Goal: Information Seeking & Learning: Check status

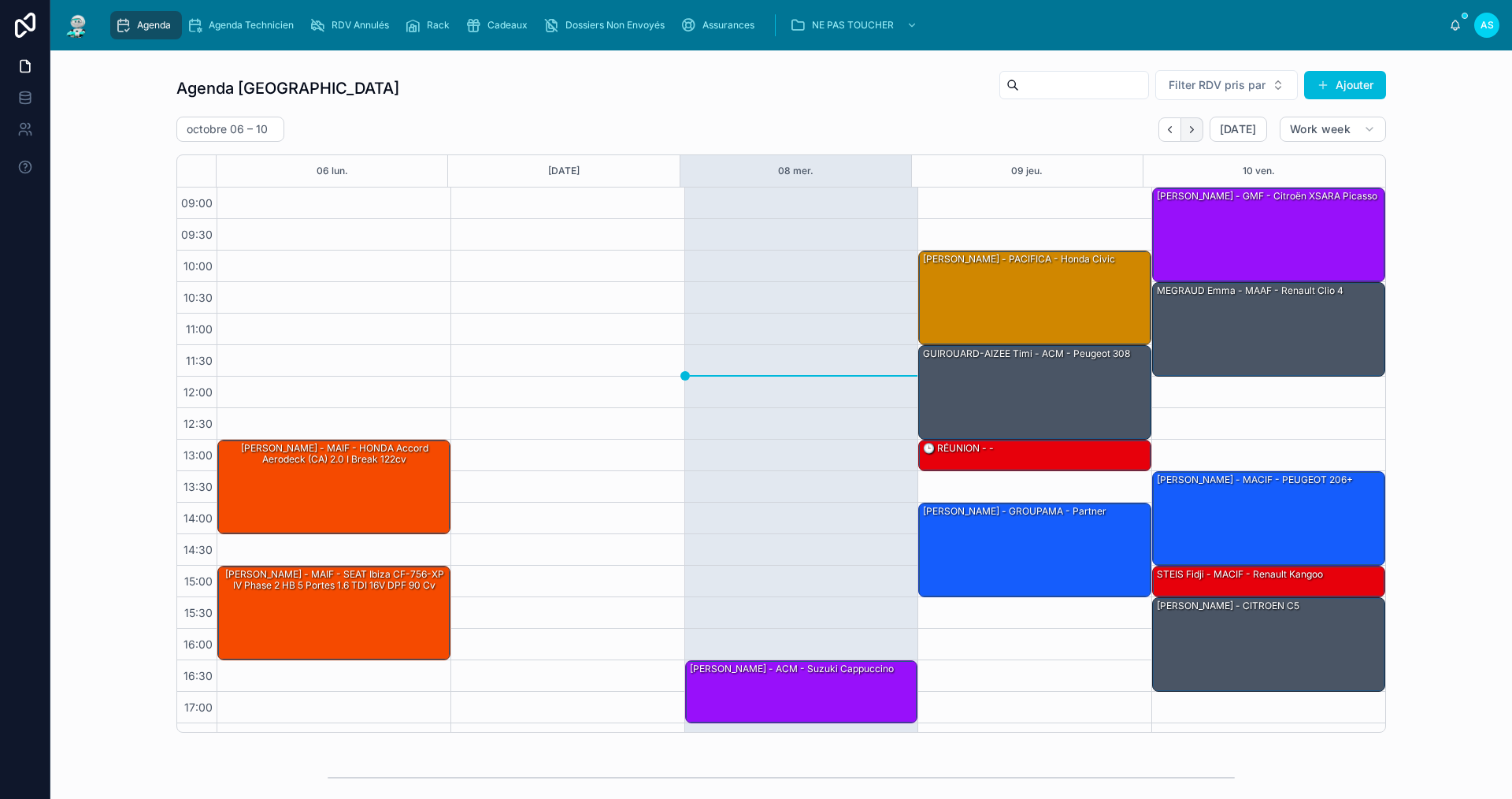
click at [1187, 129] on icon "Next" at bounding box center [1192, 129] width 12 height 12
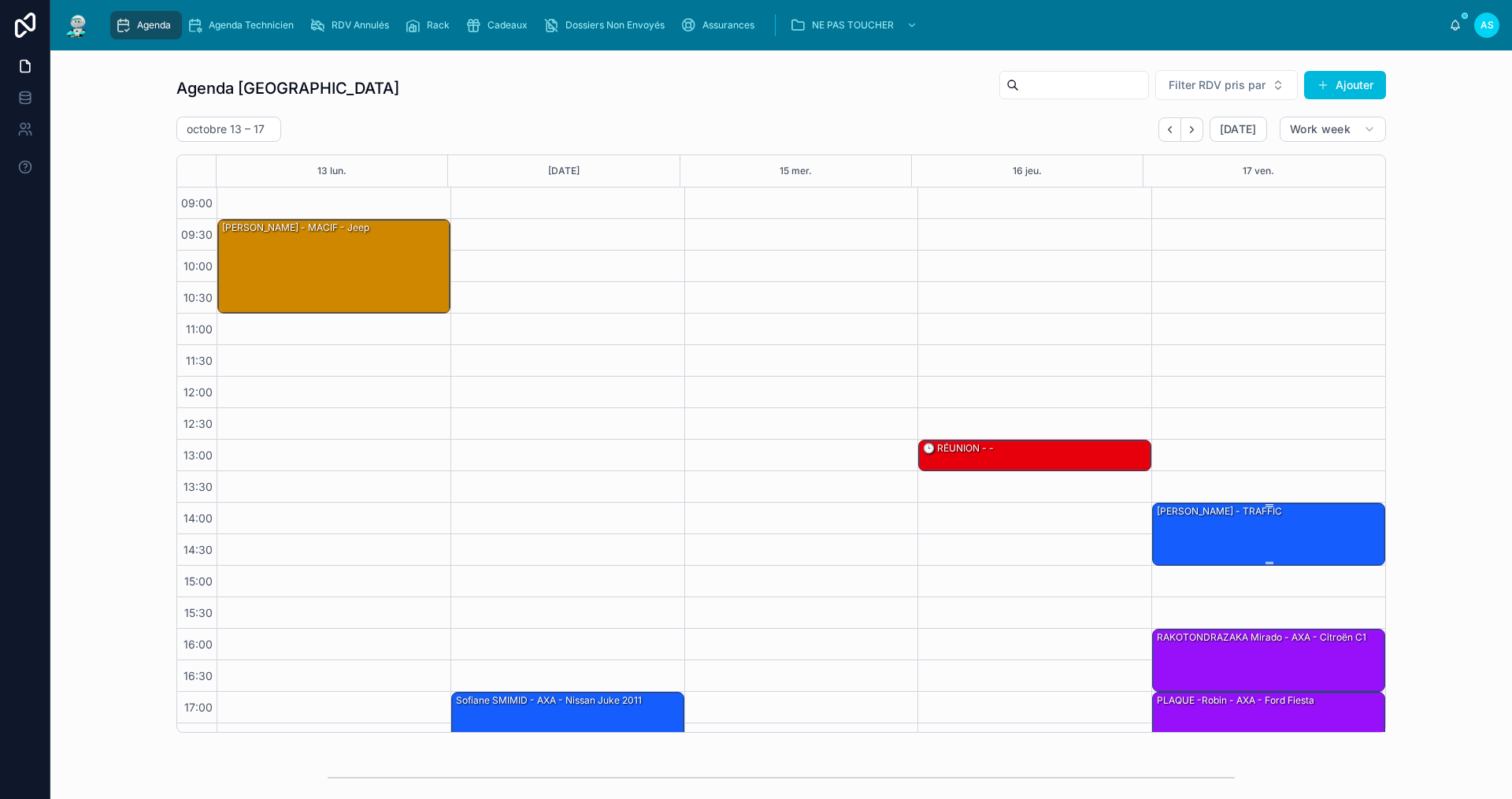
click at [1196, 548] on div "[PERSON_NAME] - TRAFFIC" at bounding box center [1269, 533] width 229 height 60
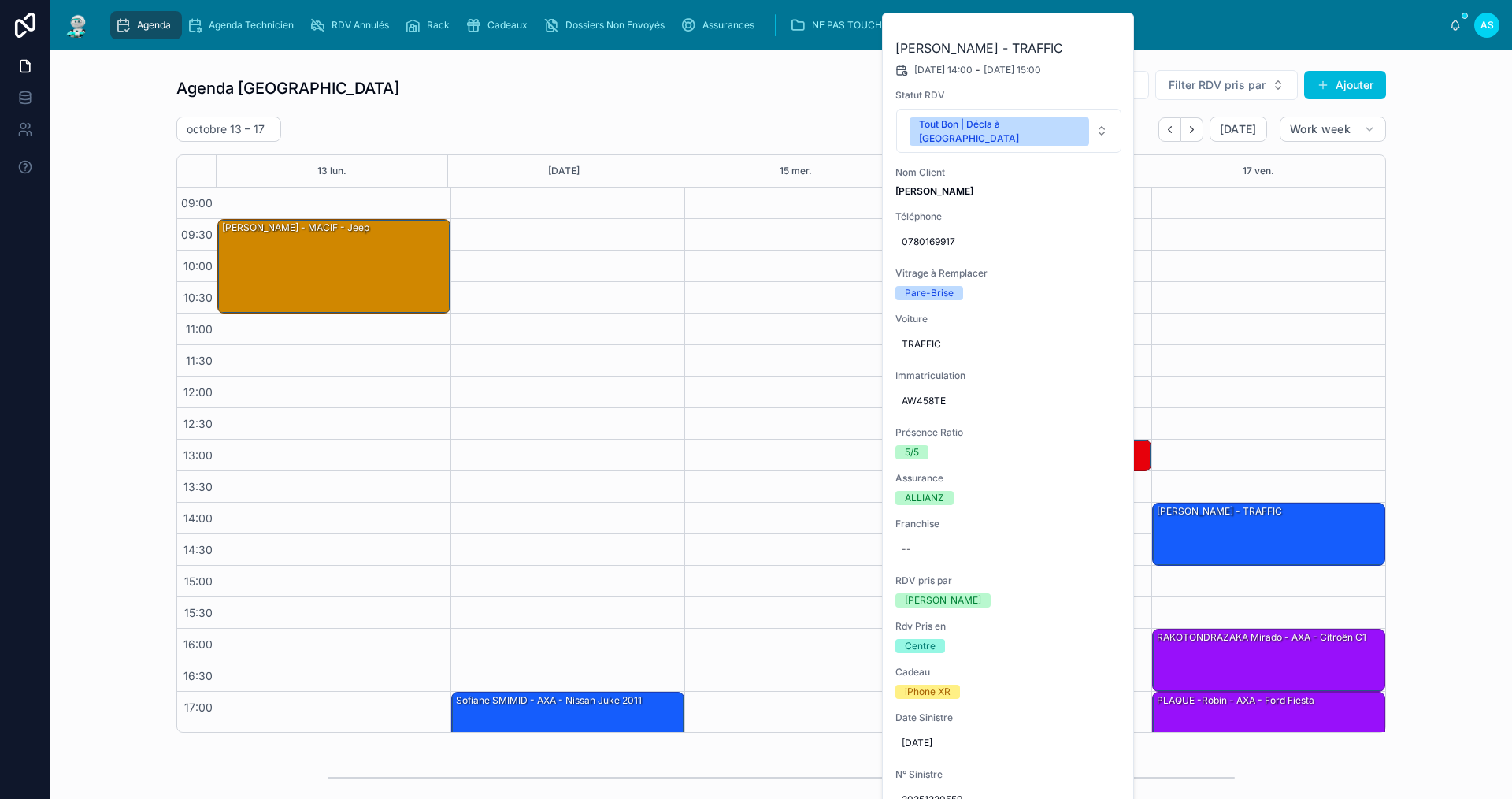
click at [0, 0] on button at bounding box center [0, 0] width 0 height 0
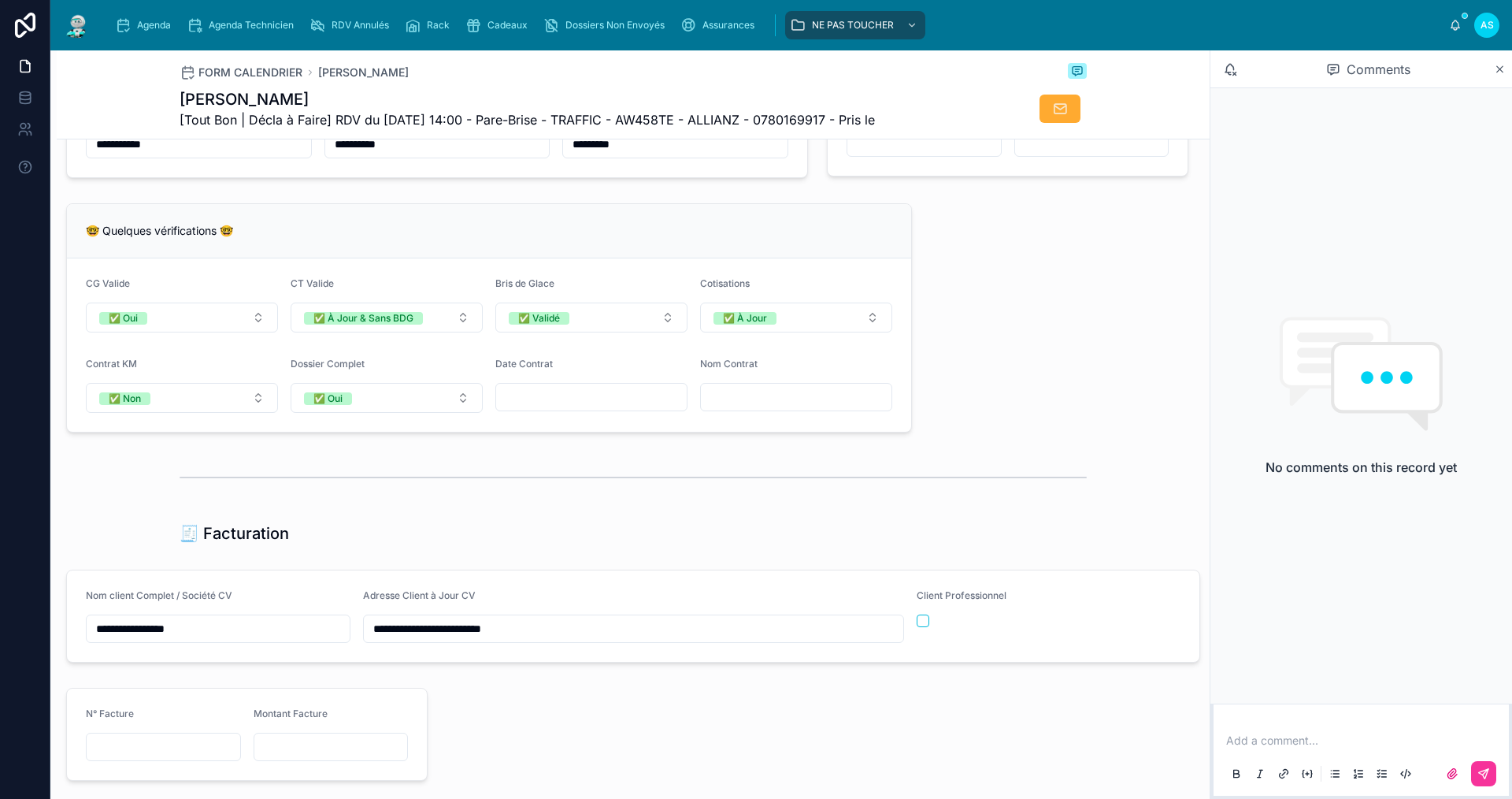
scroll to position [1339, 0]
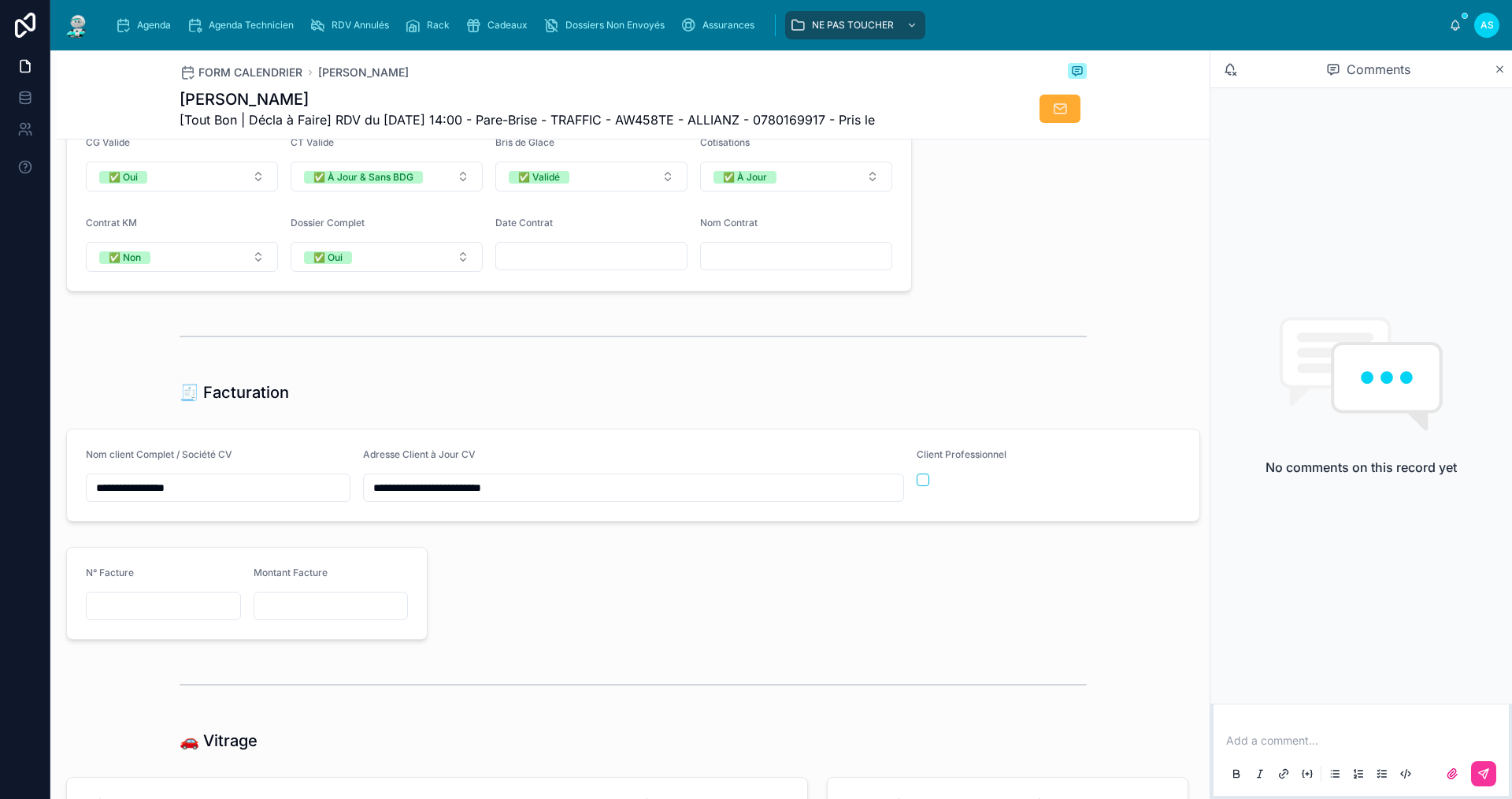
click at [1506, 67] on div "Comments" at bounding box center [1361, 69] width 302 height 38
click at [1498, 69] on icon at bounding box center [1500, 70] width 12 height 13
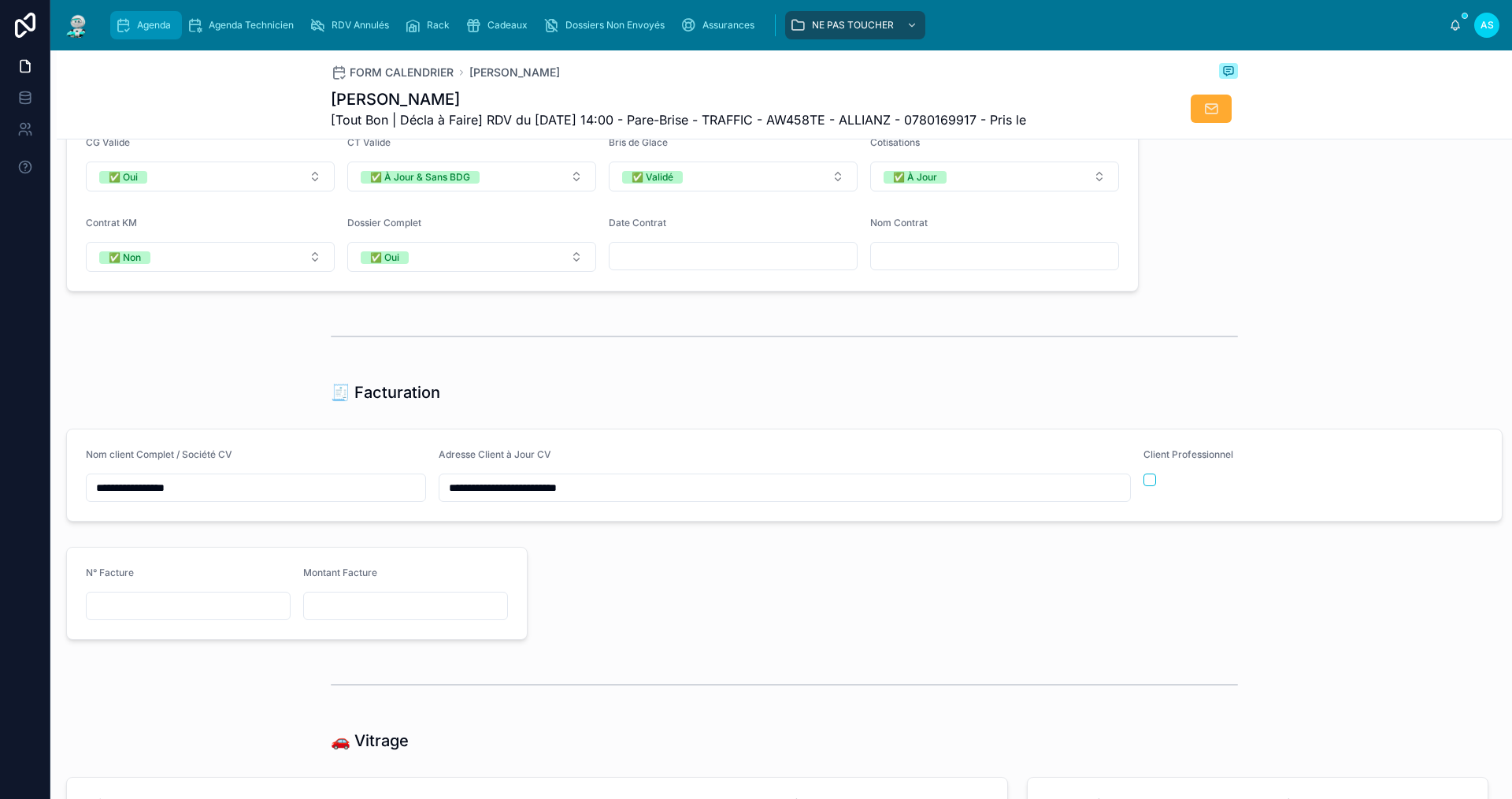
click at [148, 26] on span "Agenda" at bounding box center [154, 25] width 34 height 13
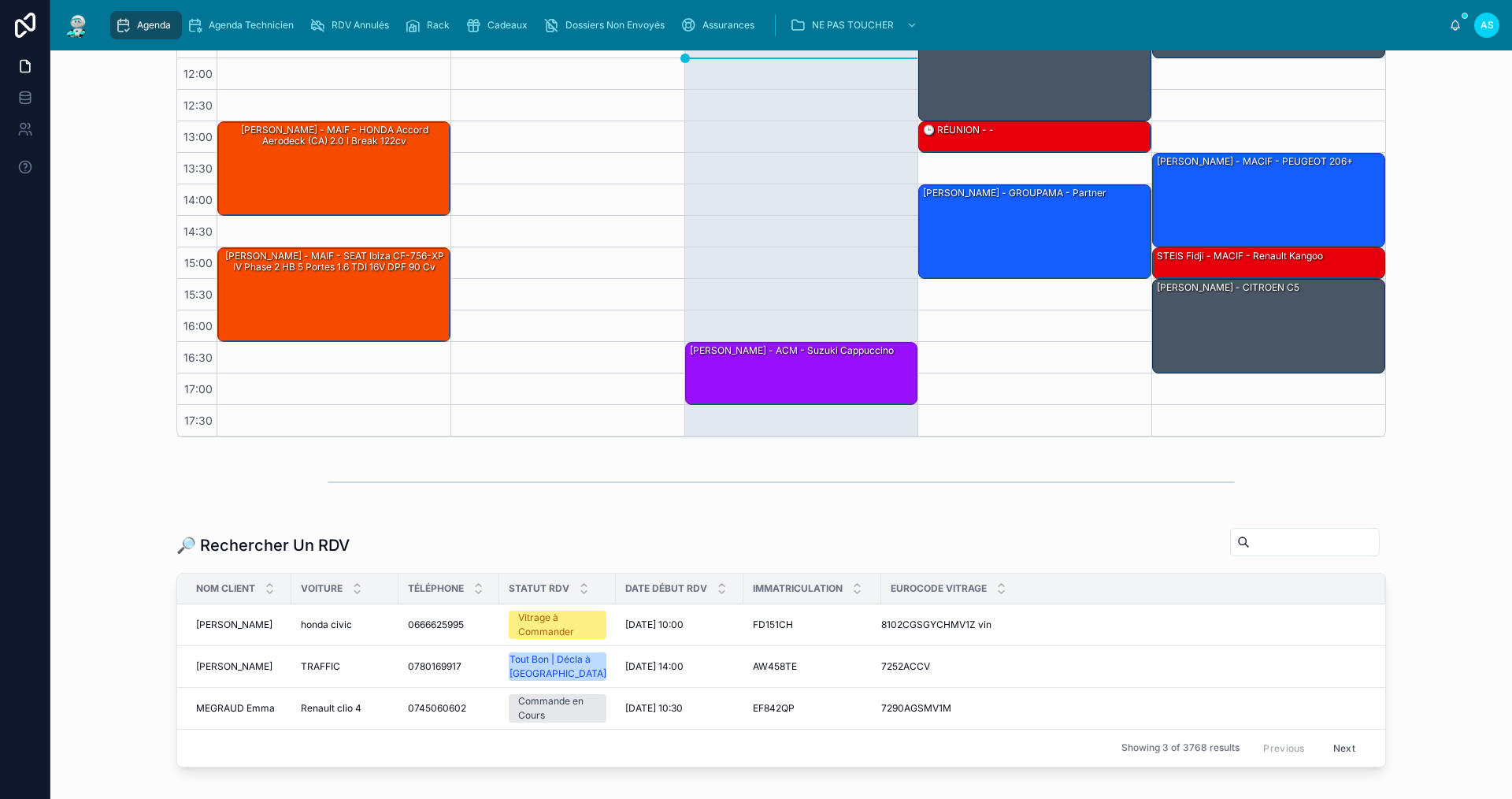
scroll to position [315, 0]
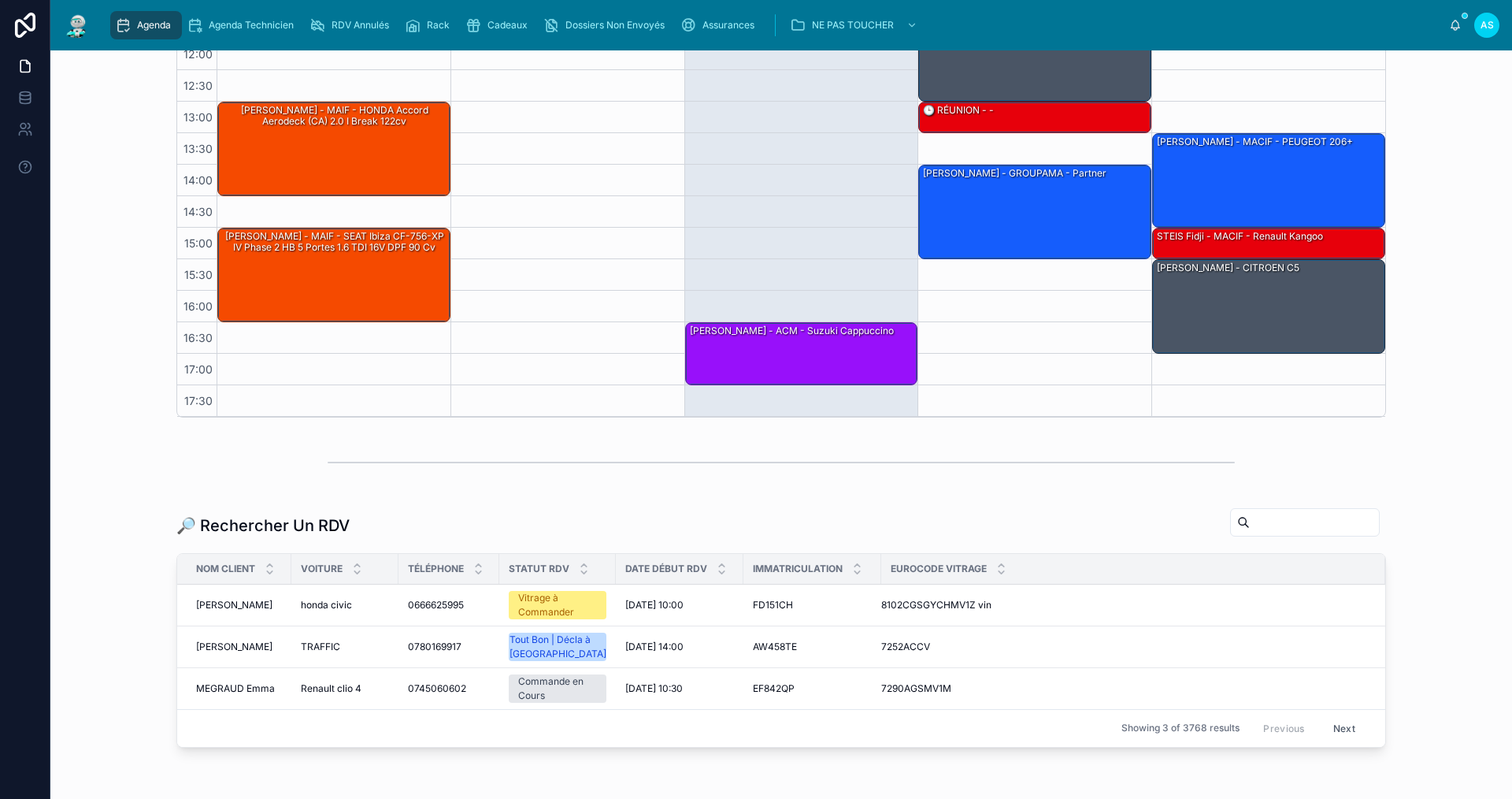
click at [1250, 523] on input "text" at bounding box center [1314, 522] width 129 height 22
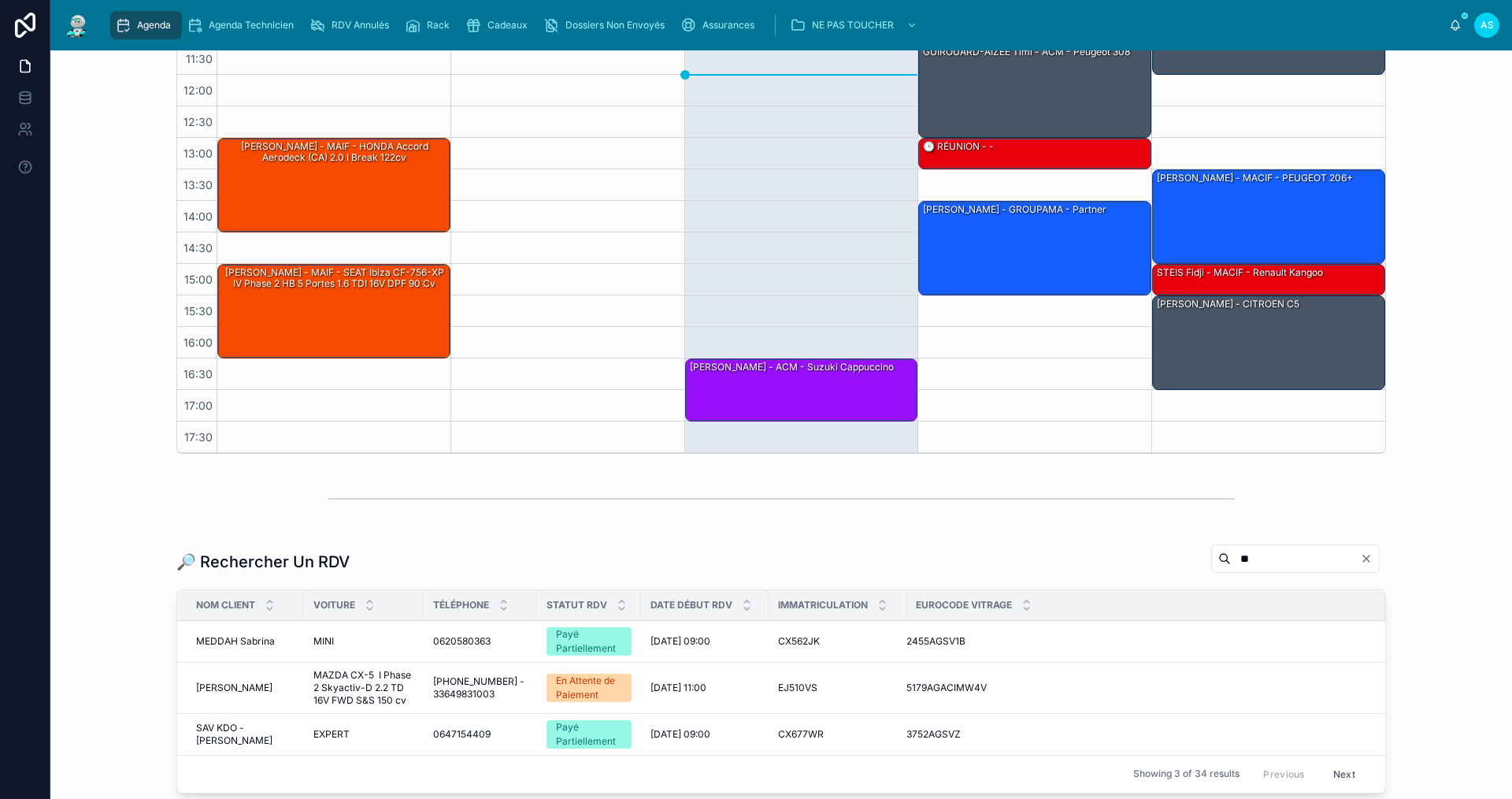
scroll to position [315, 0]
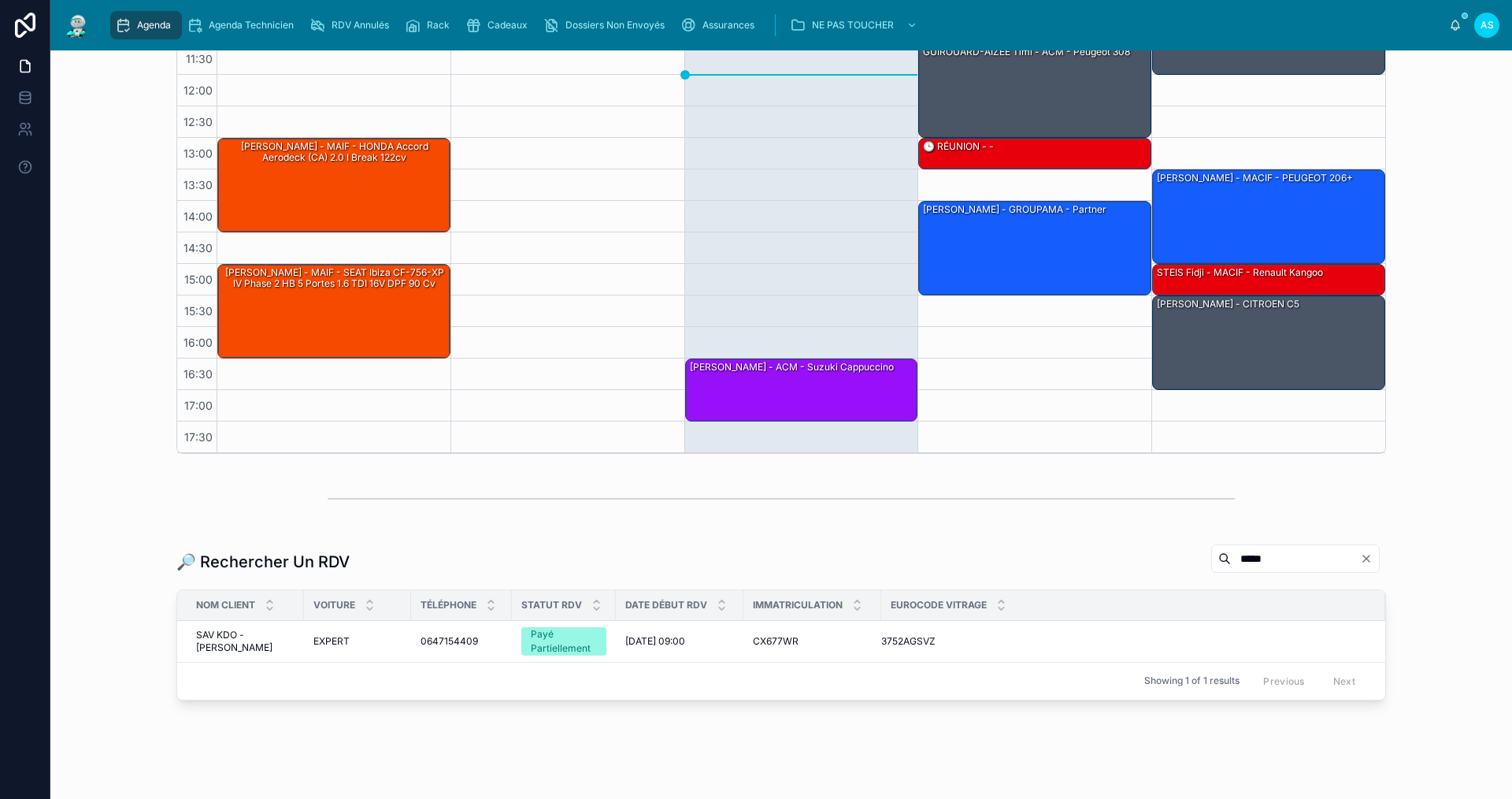
scroll to position [315, 0]
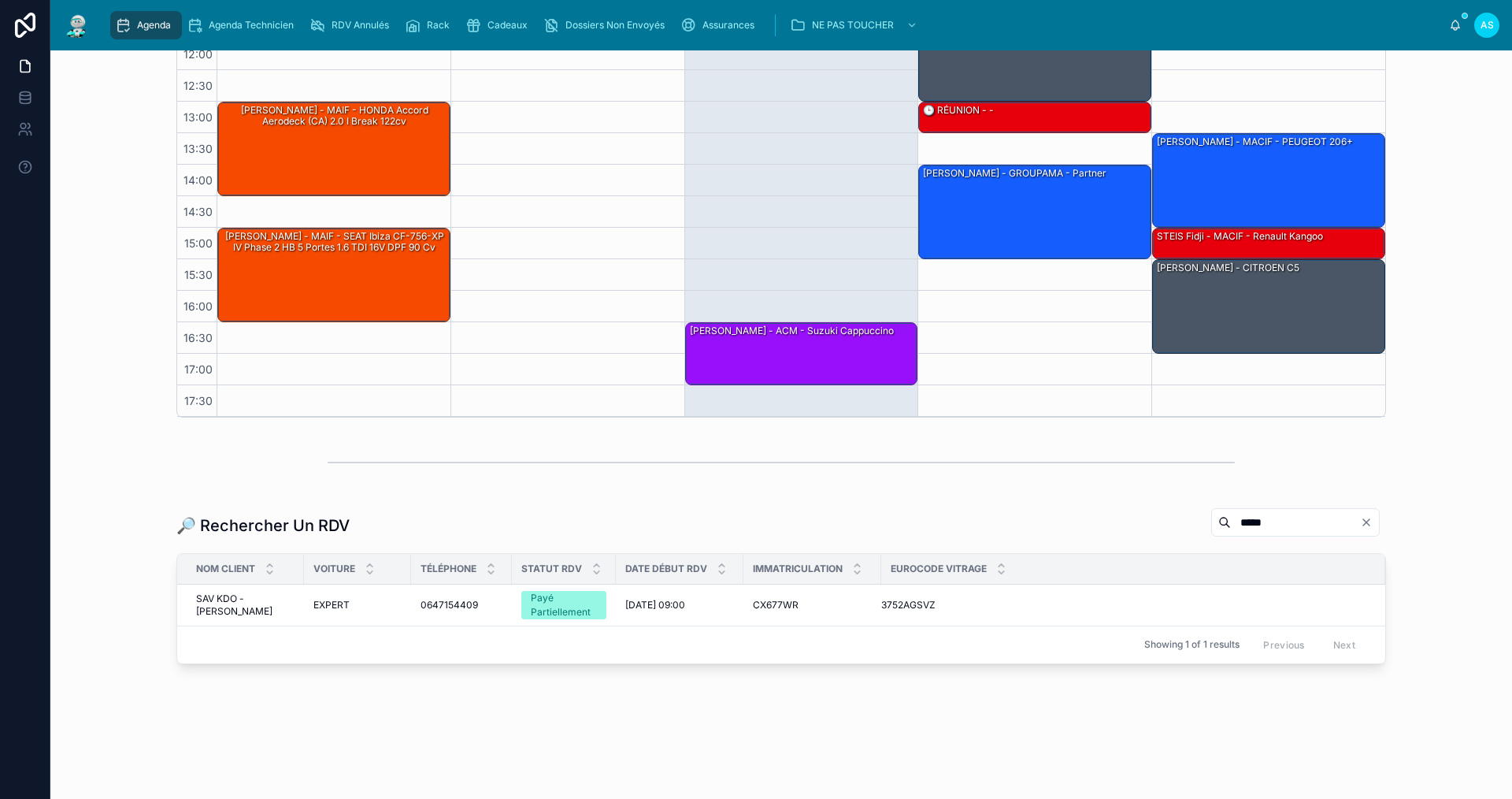
type input "*****"
click at [560, 610] on div "Payé Partiellement" at bounding box center [564, 604] width 67 height 28
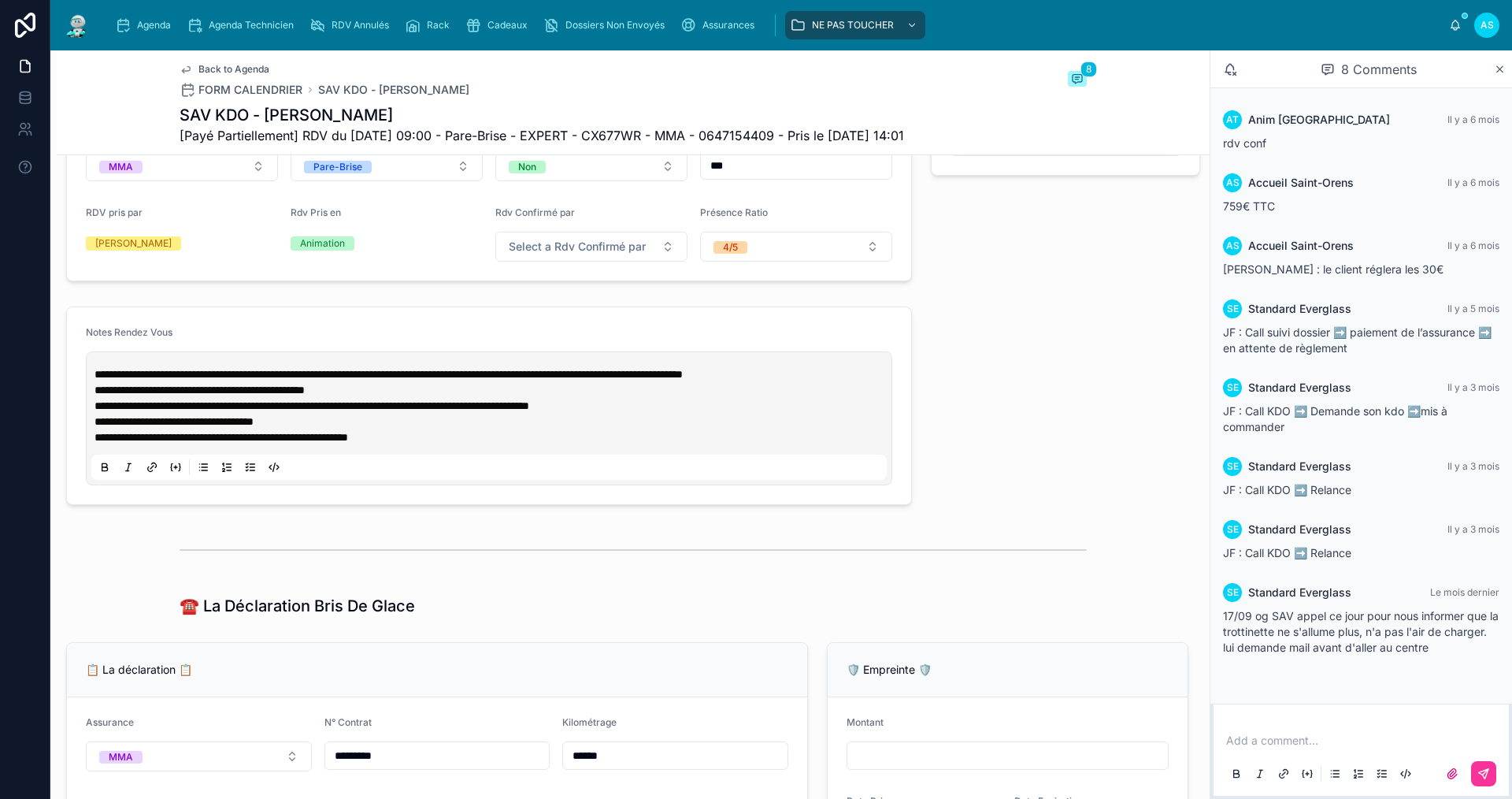
scroll to position [630, 0]
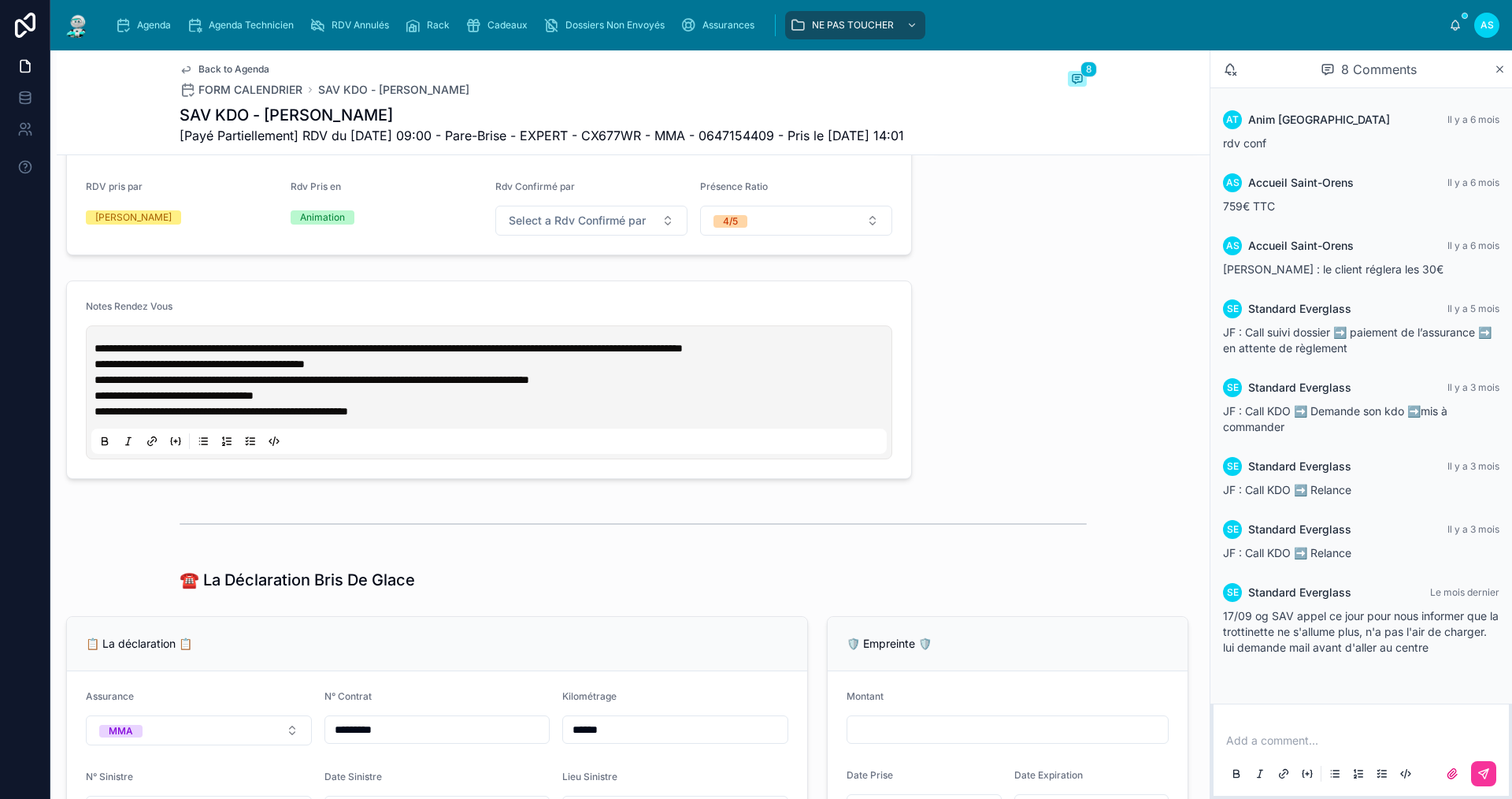
click at [1267, 728] on div "Add a comment..." at bounding box center [1361, 756] width 277 height 67
click at [1268, 735] on p at bounding box center [1364, 740] width 277 height 15
click at [148, 16] on div "Agenda" at bounding box center [146, 25] width 62 height 25
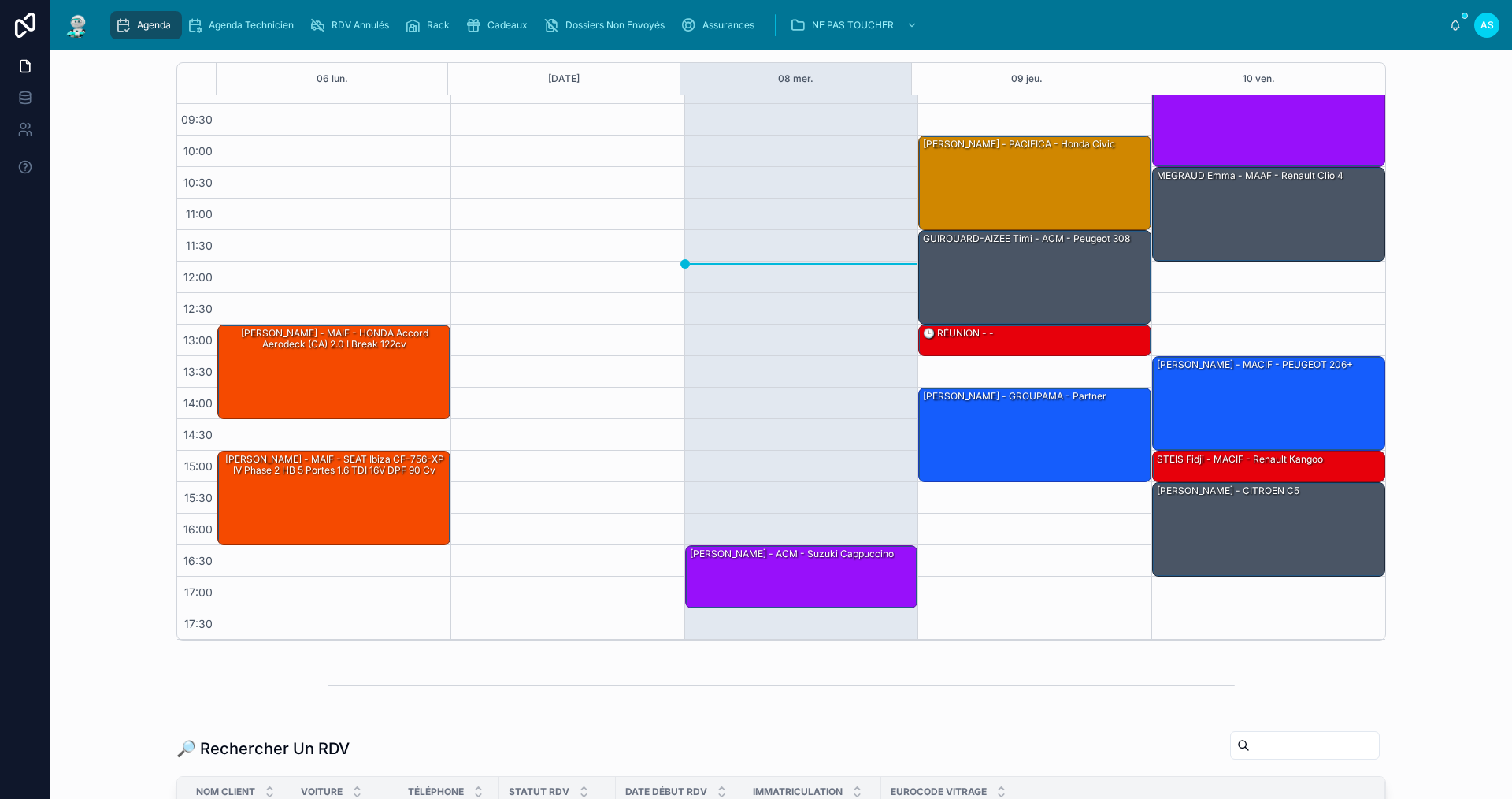
scroll to position [79, 0]
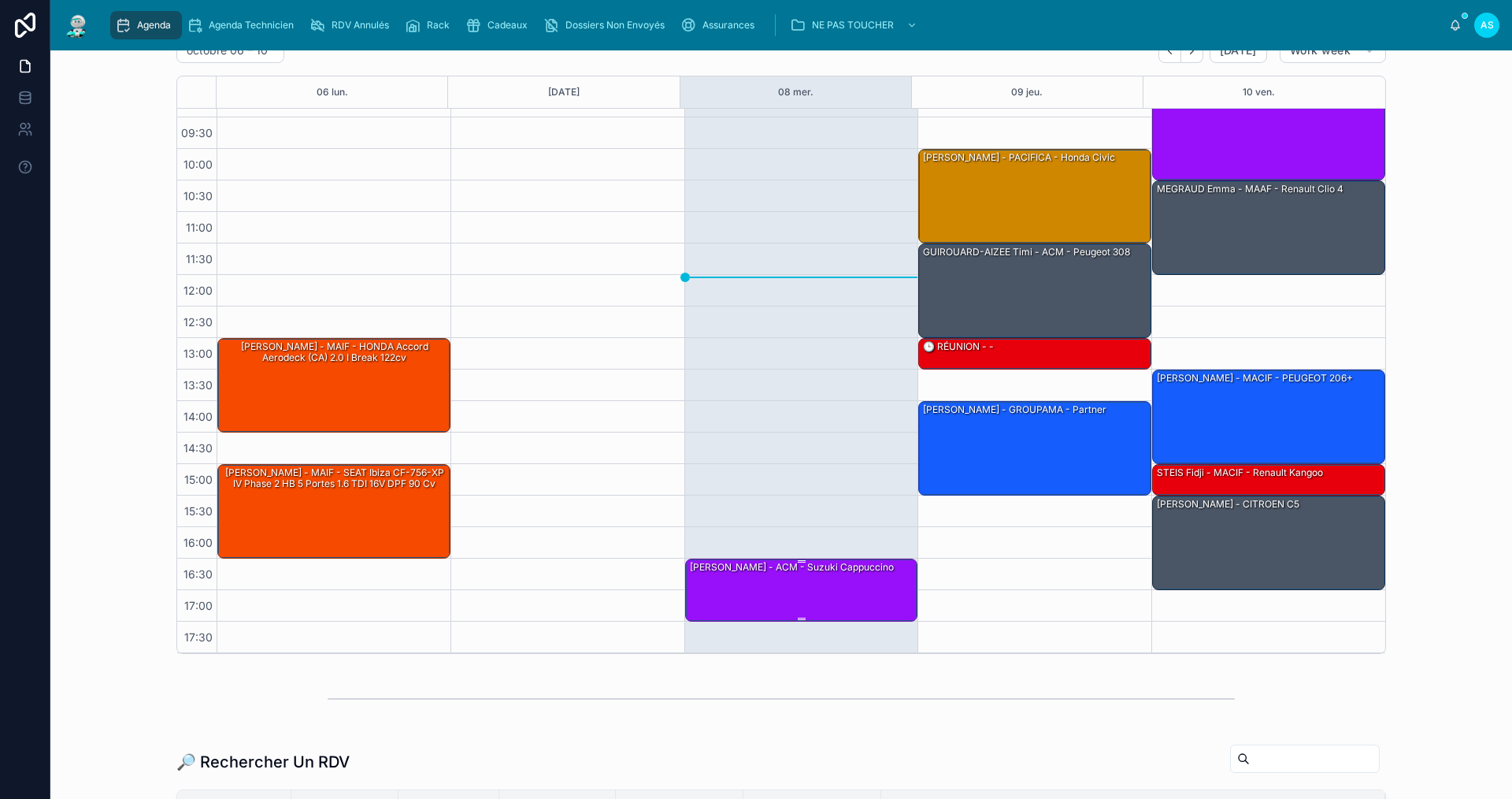
click at [772, 571] on div "[PERSON_NAME] - ACM - suzuki cappuccino" at bounding box center [792, 566] width 207 height 14
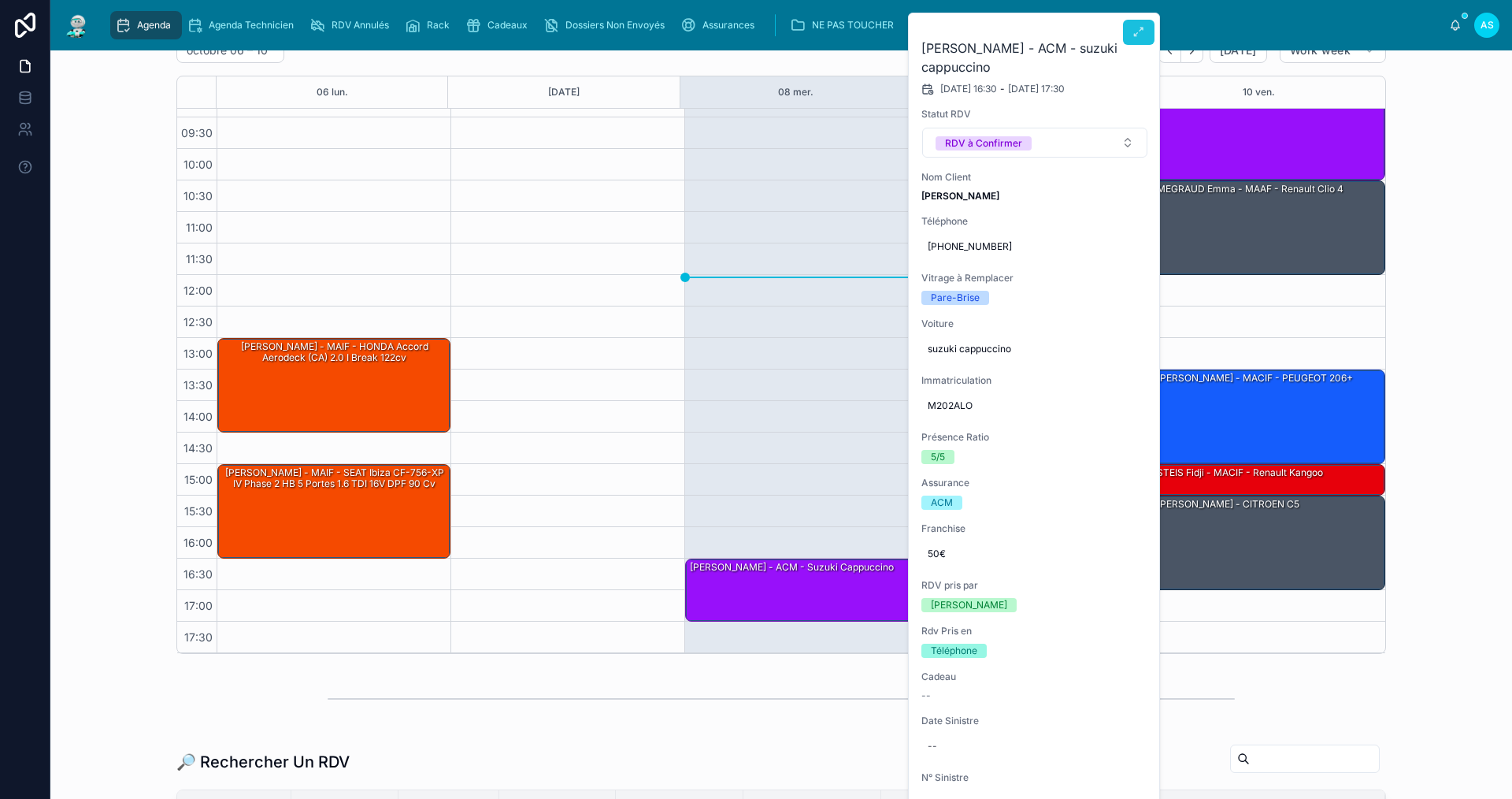
click at [1136, 34] on icon at bounding box center [1139, 32] width 13 height 13
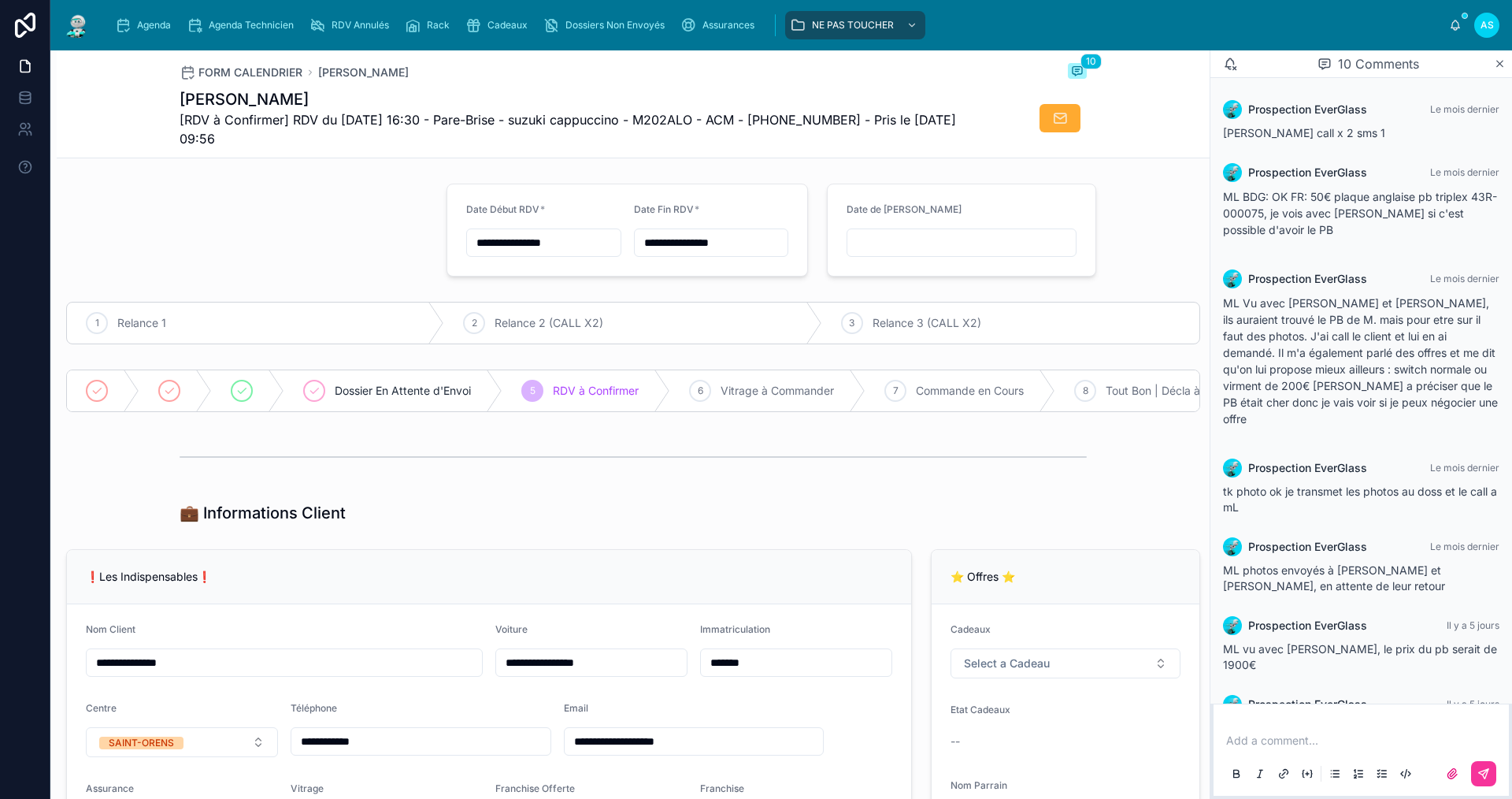
scroll to position [321, 0]
